Goal: Task Accomplishment & Management: Use online tool/utility

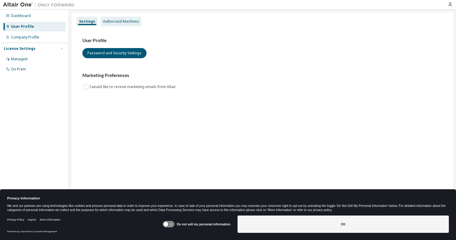
click at [109, 23] on div "Authorized Machines" at bounding box center [121, 21] width 36 height 5
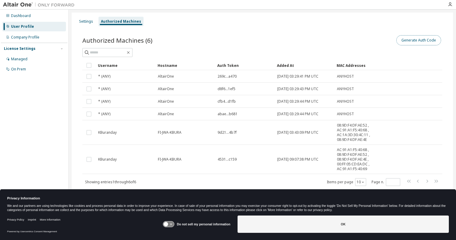
click at [422, 43] on button "Generate Auth Code" at bounding box center [418, 40] width 45 height 10
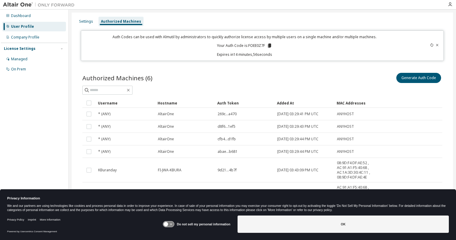
click at [250, 46] on p "Your Auth Code is: FOEE0Z7F" at bounding box center [244, 45] width 55 height 5
copy p "FOEE0Z7F"
click at [268, 44] on icon at bounding box center [269, 46] width 3 height 4
